Goal: Register for event/course

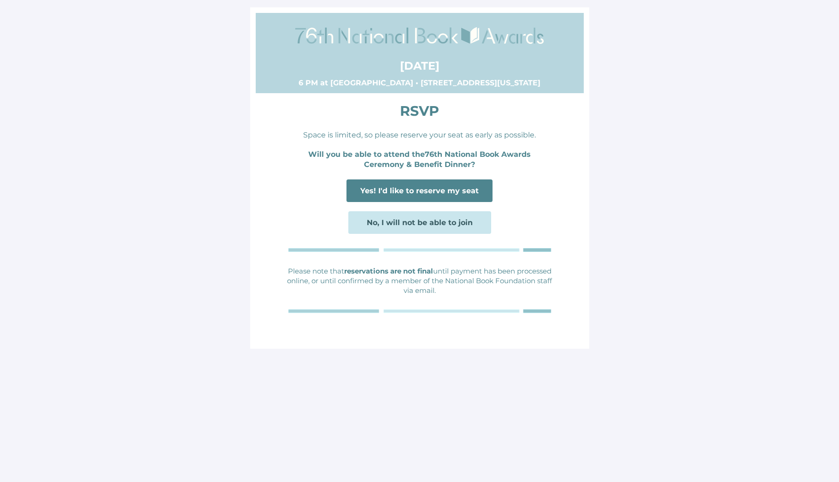
click at [420, 188] on span "Yes! I'd like to reserve my seat" at bounding box center [419, 190] width 118 height 9
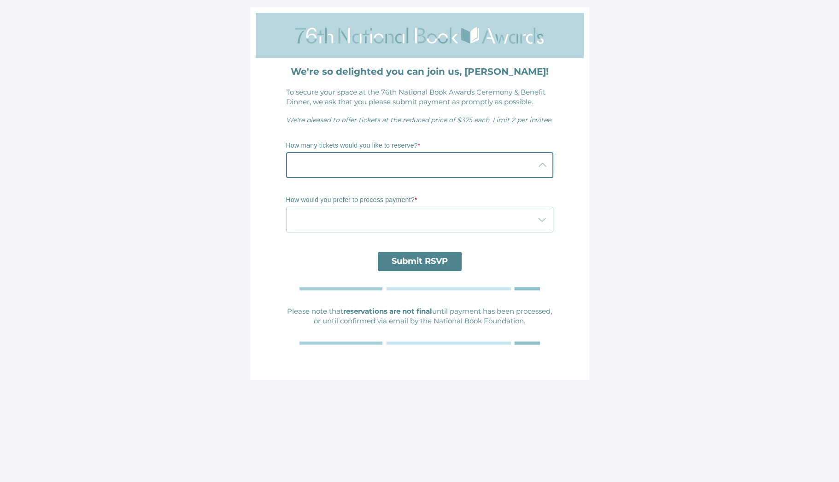
click at [397, 168] on div at bounding box center [410, 165] width 249 height 26
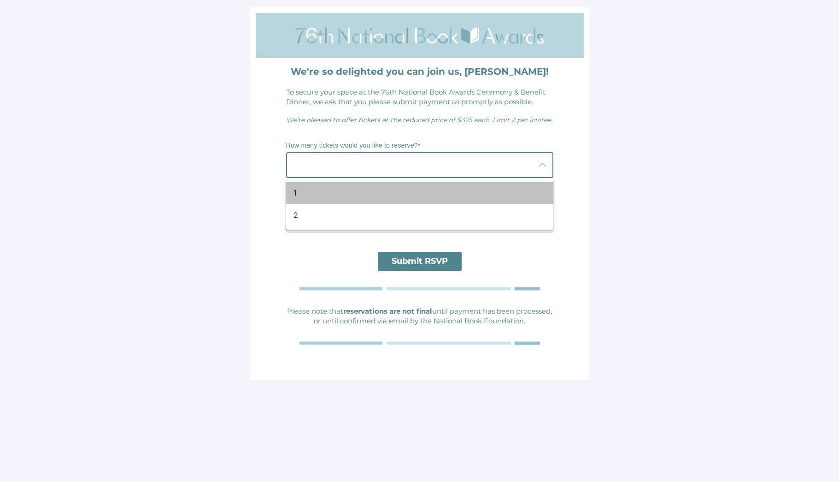
click at [288, 191] on div "1" at bounding box center [419, 193] width 267 height 22
type input "1"
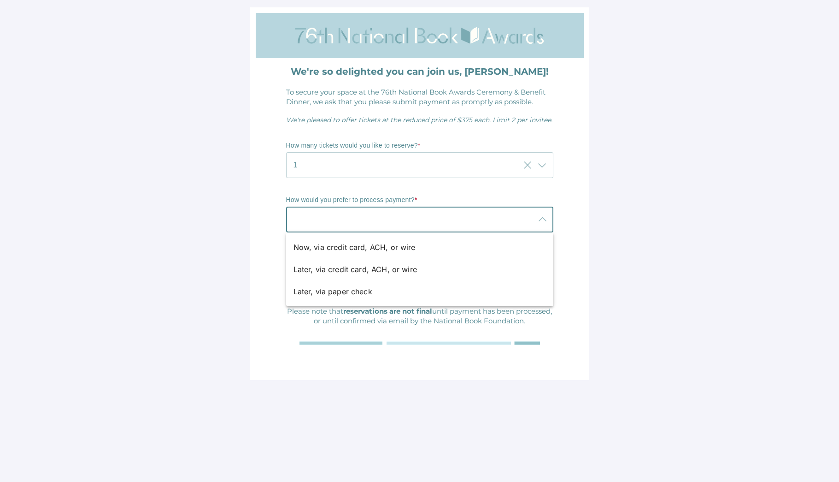
click at [311, 217] on div at bounding box center [410, 219] width 249 height 26
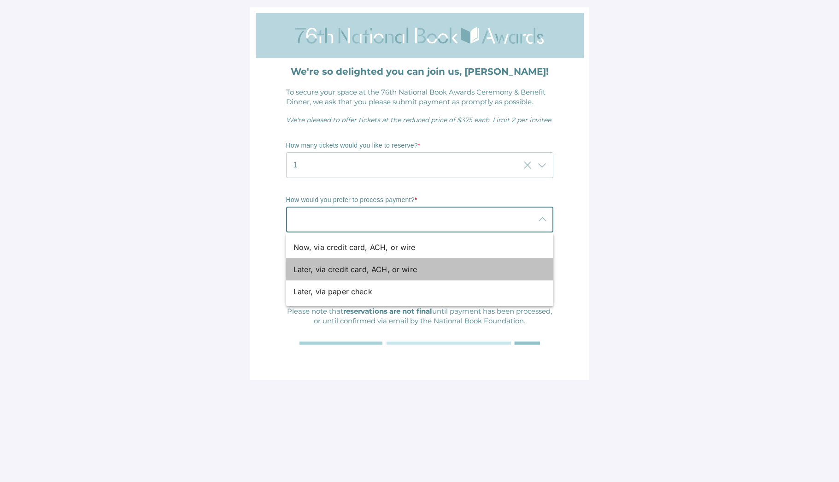
click at [350, 272] on div "Later, via credit card, ACH, or wire" at bounding box center [416, 269] width 245 height 11
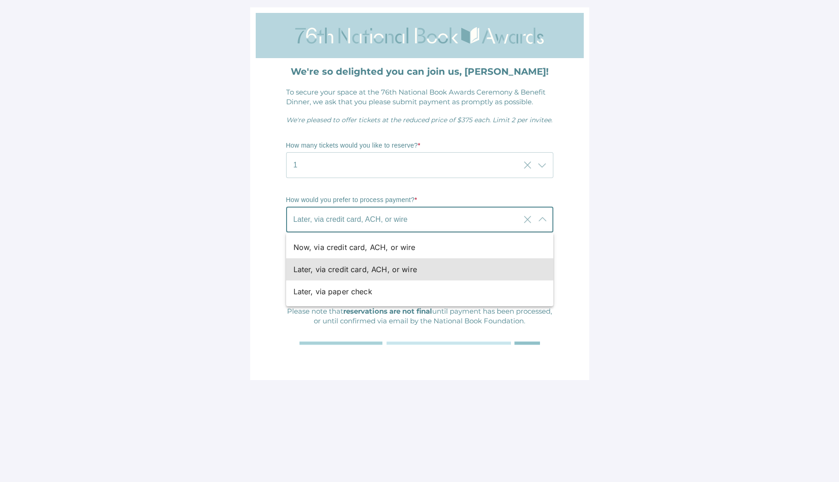
click at [453, 222] on div "Later, via credit card, ACH, or wire Later, via credit card, ACH, or wire" at bounding box center [403, 219] width 234 height 26
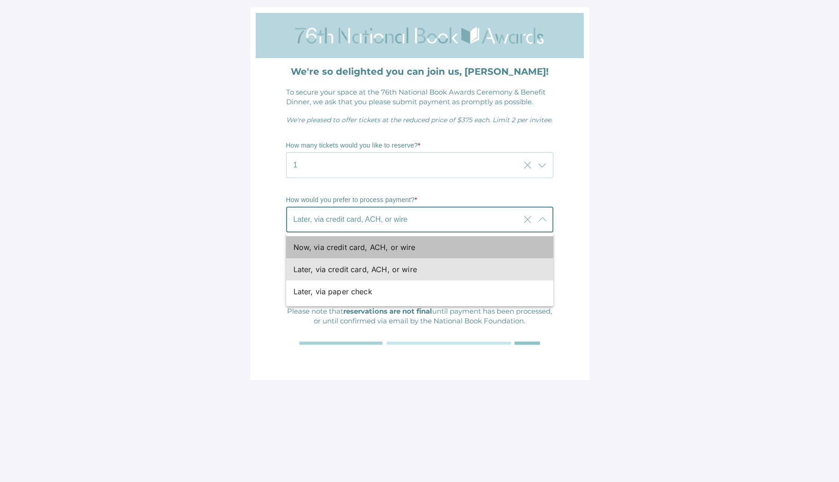
click at [336, 246] on div "Now, via credit card, ACH, or wire" at bounding box center [416, 246] width 245 height 11
type input "Now, via credit card, ACH, or wire"
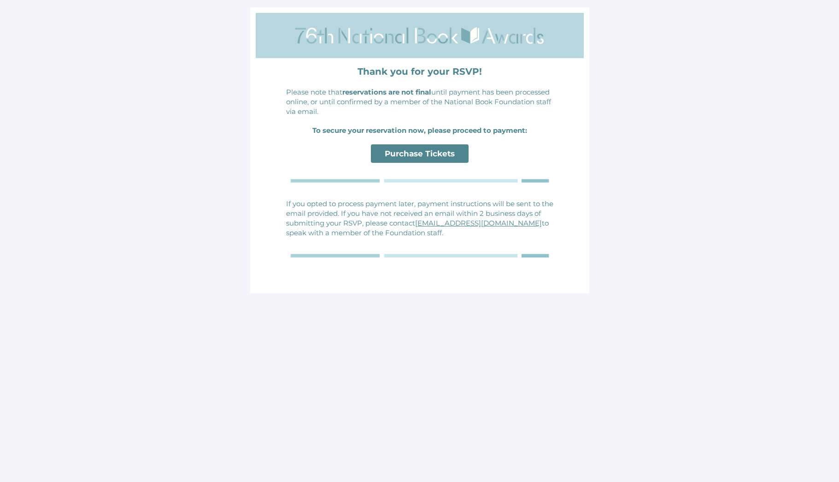
click at [418, 154] on span "Purchase Tickets" at bounding box center [420, 153] width 70 height 9
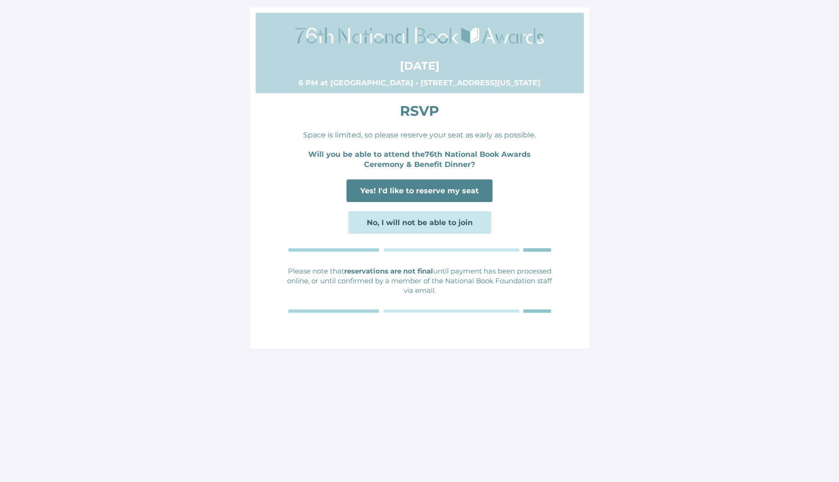
click at [406, 190] on span "Yes! I'd like to reserve my seat" at bounding box center [419, 190] width 118 height 9
